Goal: Information Seeking & Learning: Find specific fact

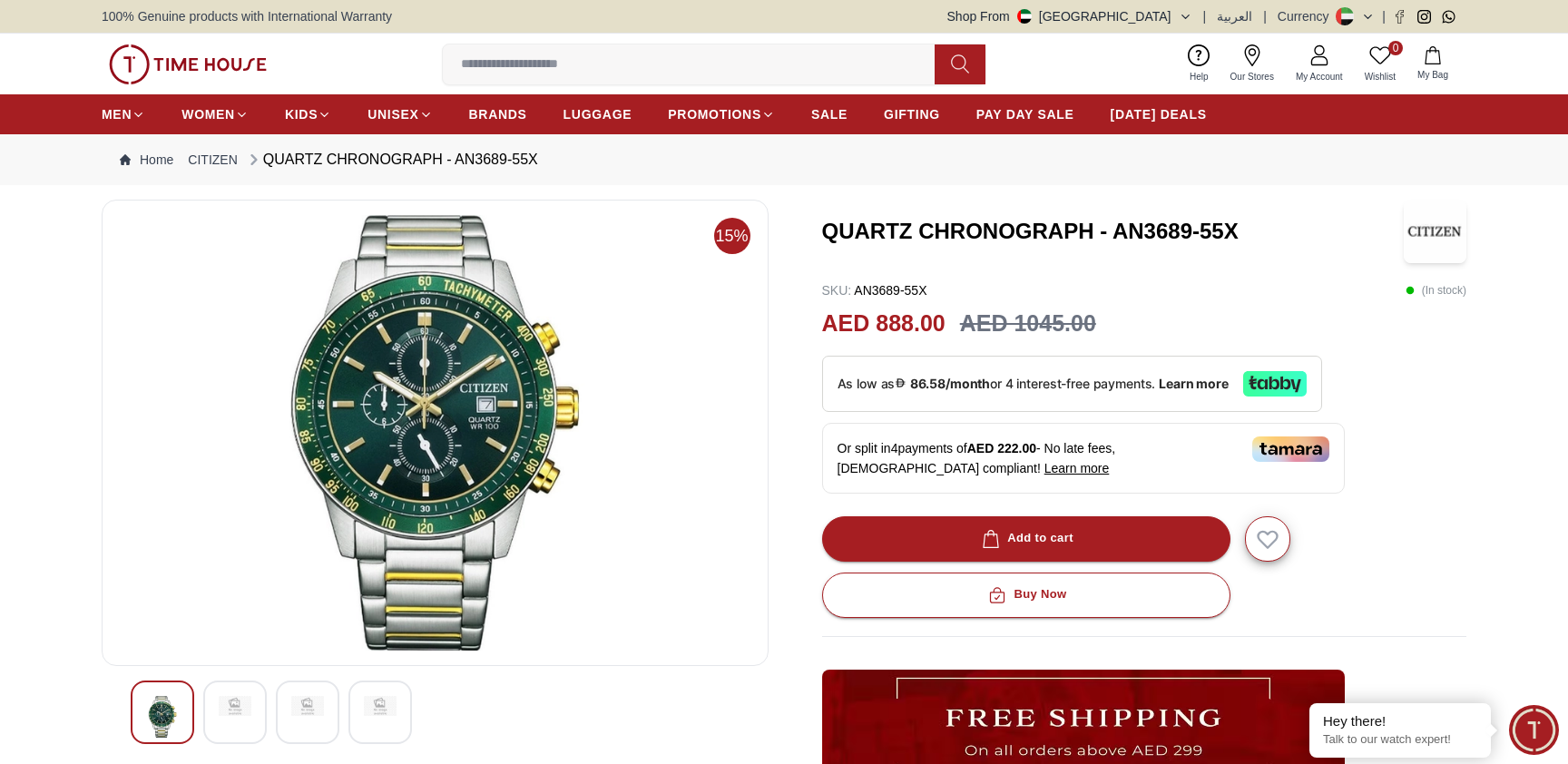
click at [249, 705] on img at bounding box center [234, 705] width 33 height 20
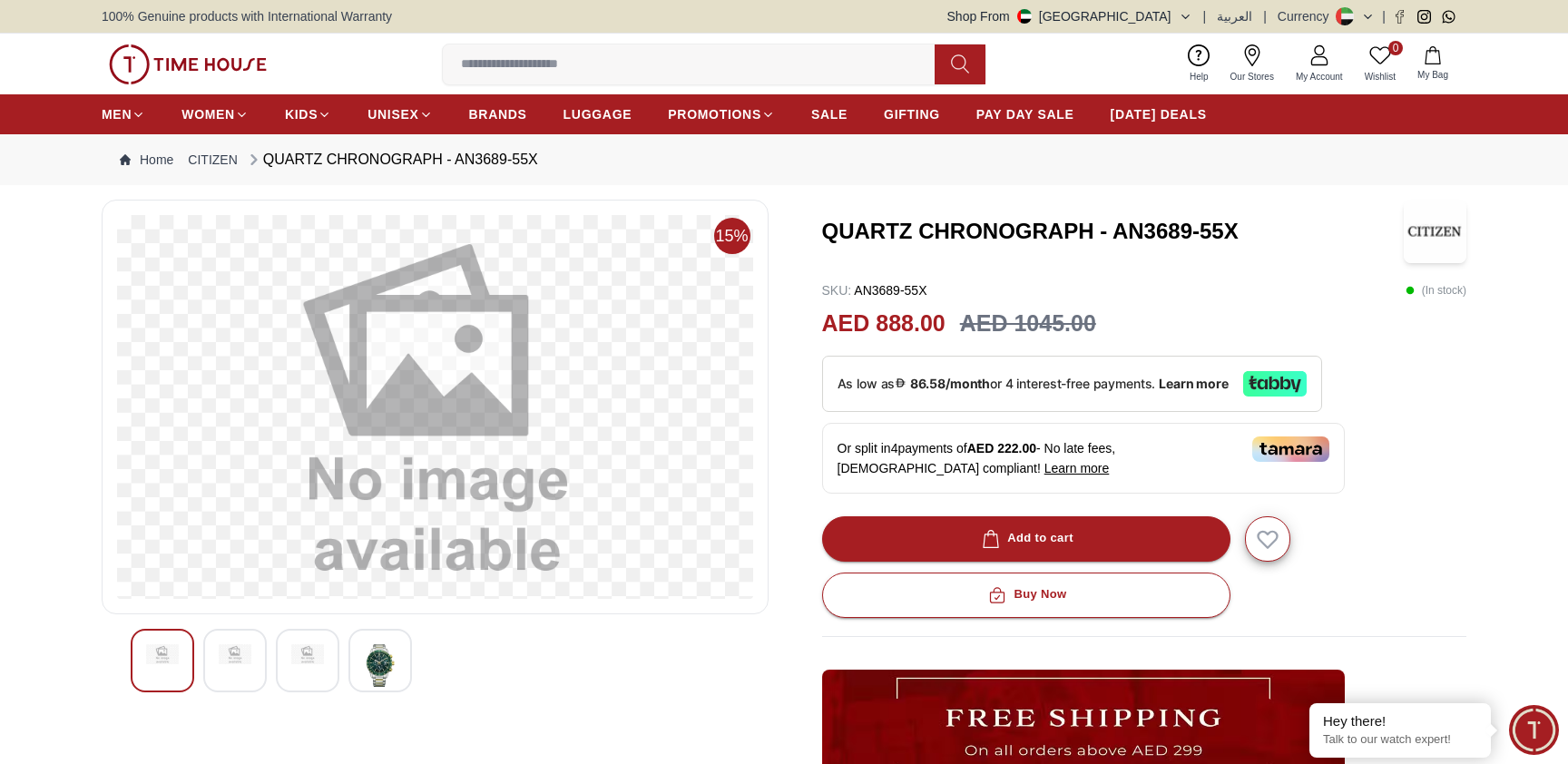
click at [171, 715] on div "15%" at bounding box center [435, 608] width 667 height 816
click at [169, 681] on div at bounding box center [163, 661] width 63 height 63
click at [387, 661] on img at bounding box center [379, 665] width 33 height 42
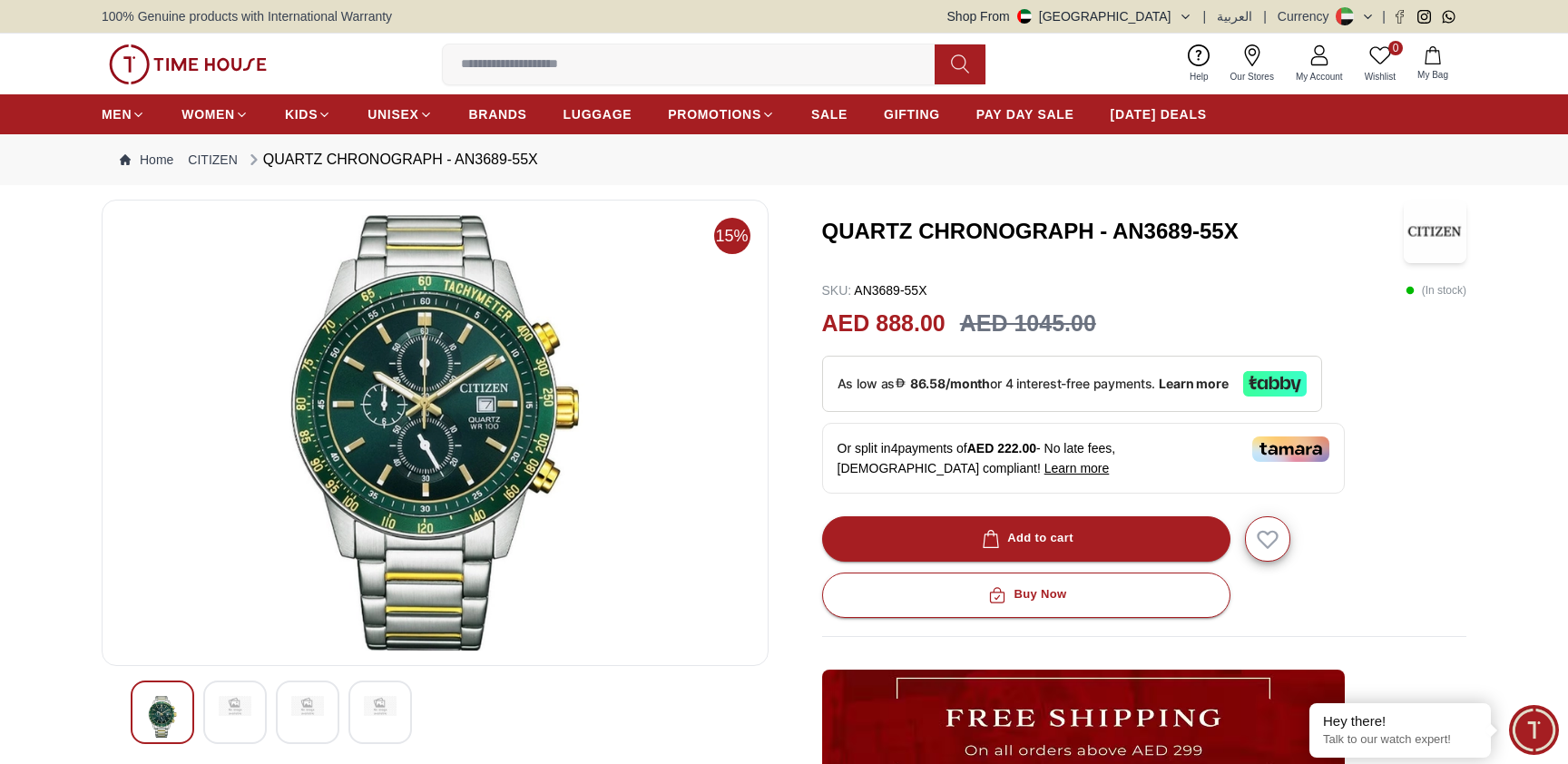
click at [976, 232] on h3 "QUARTZ CHRONOGRAPH - AN3689-55X" at bounding box center [1113, 231] width 583 height 29
click at [1120, 223] on h3 "QUARTZ CHRONOGRAPH - AN3689-55X" at bounding box center [1113, 231] width 583 height 29
click at [1245, 237] on h3 "QUARTZ CHRONOGRAPH - AN3689-55X" at bounding box center [1113, 231] width 583 height 29
copy h3 "AN3689-55X"
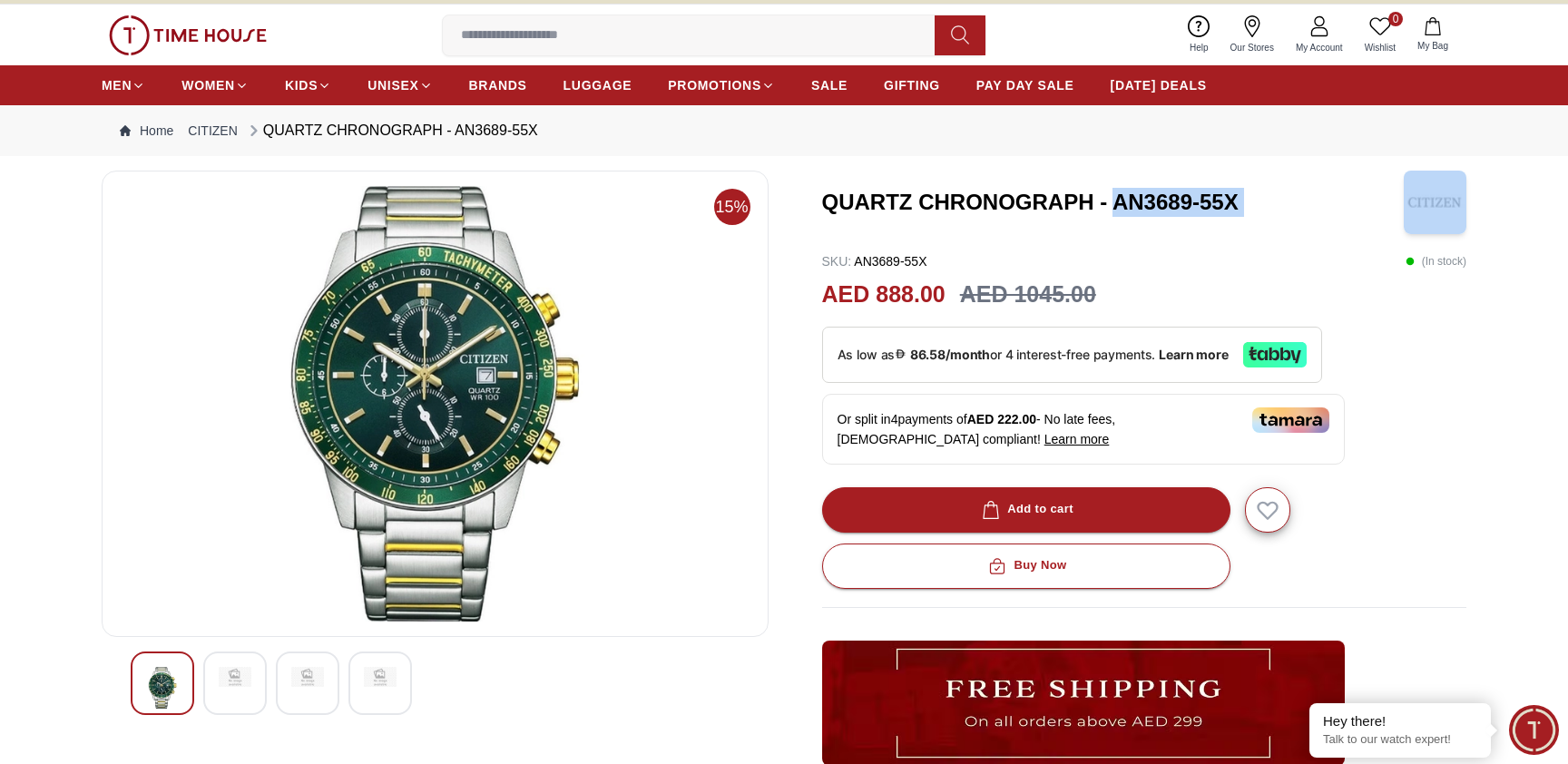
scroll to position [35, 0]
